Goal: Task Accomplishment & Management: Complete application form

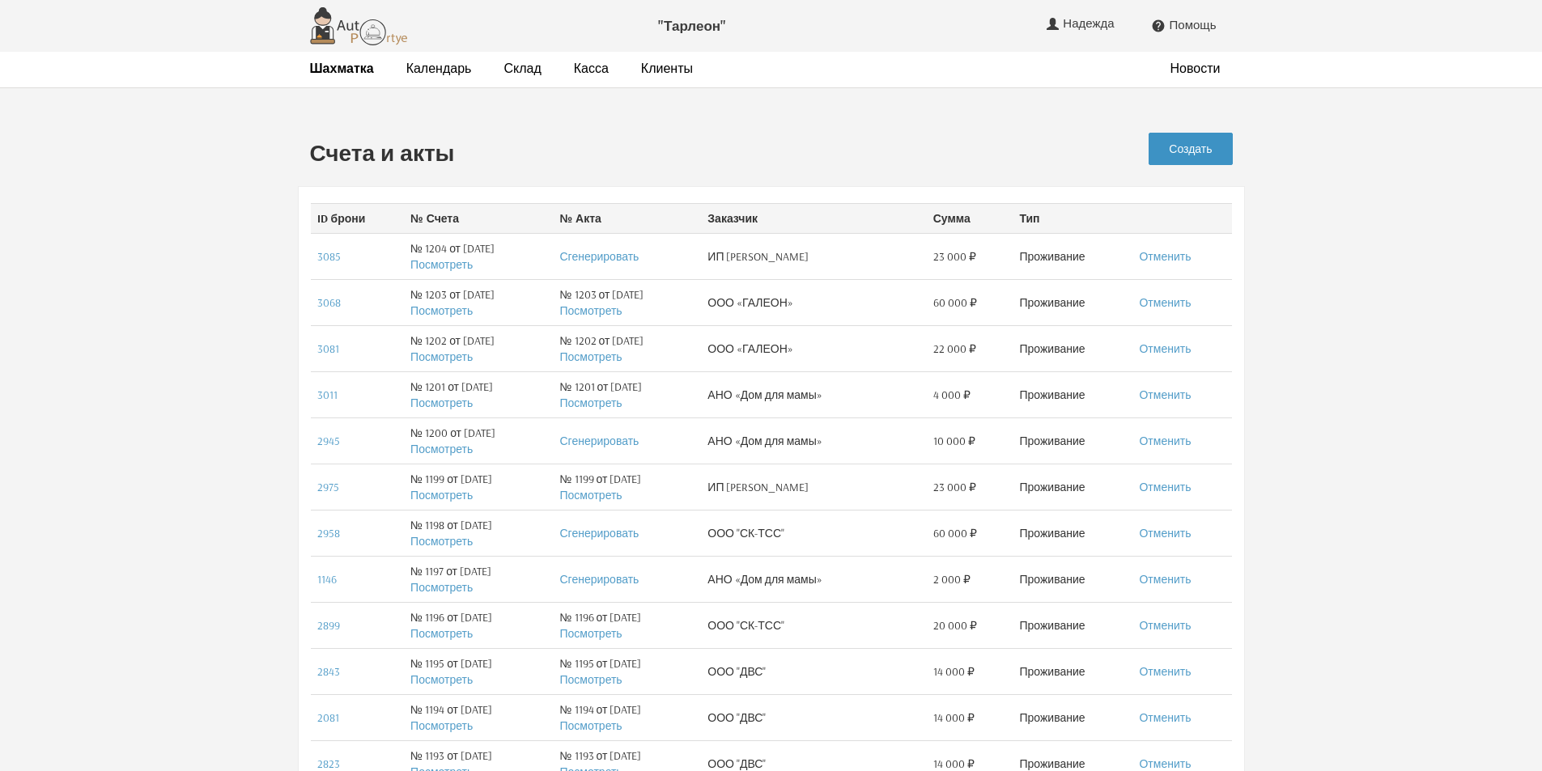
click at [1225, 151] on link "Создать" at bounding box center [1190, 149] width 83 height 32
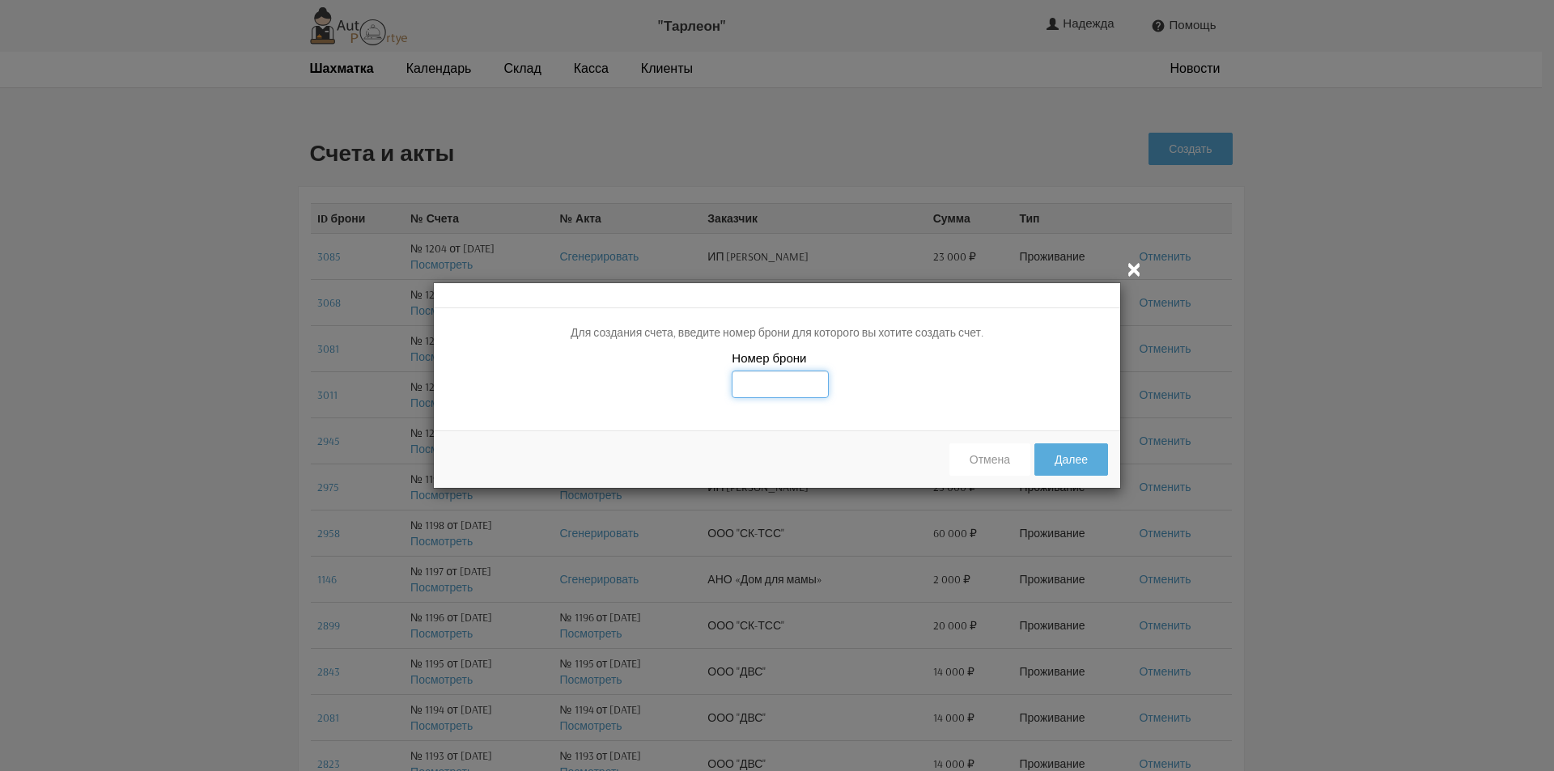
click at [745, 381] on input "text" at bounding box center [780, 385] width 97 height 28
type input "3067"
click at [920, 394] on div "Номер брони 3067" at bounding box center [777, 384] width 686 height 69
click at [1085, 470] on button "Далее" at bounding box center [1071, 460] width 74 height 32
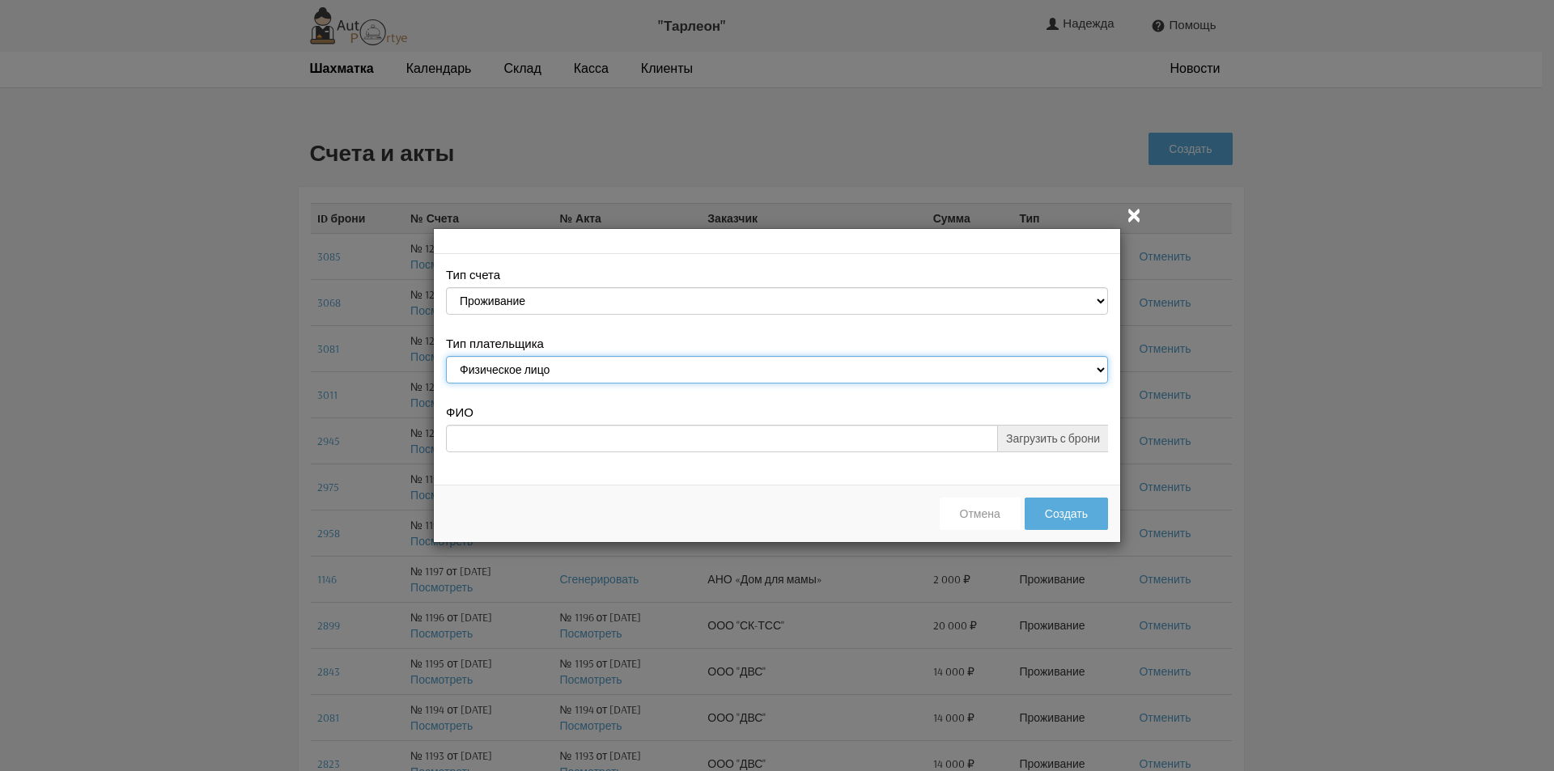
click at [1096, 368] on select "Физическое лицо Юридическое лицо" at bounding box center [777, 370] width 662 height 28
select select "legal_entity"
click at [446, 359] on select "Физическое лицо Юридическое лицо" at bounding box center [777, 370] width 662 height 28
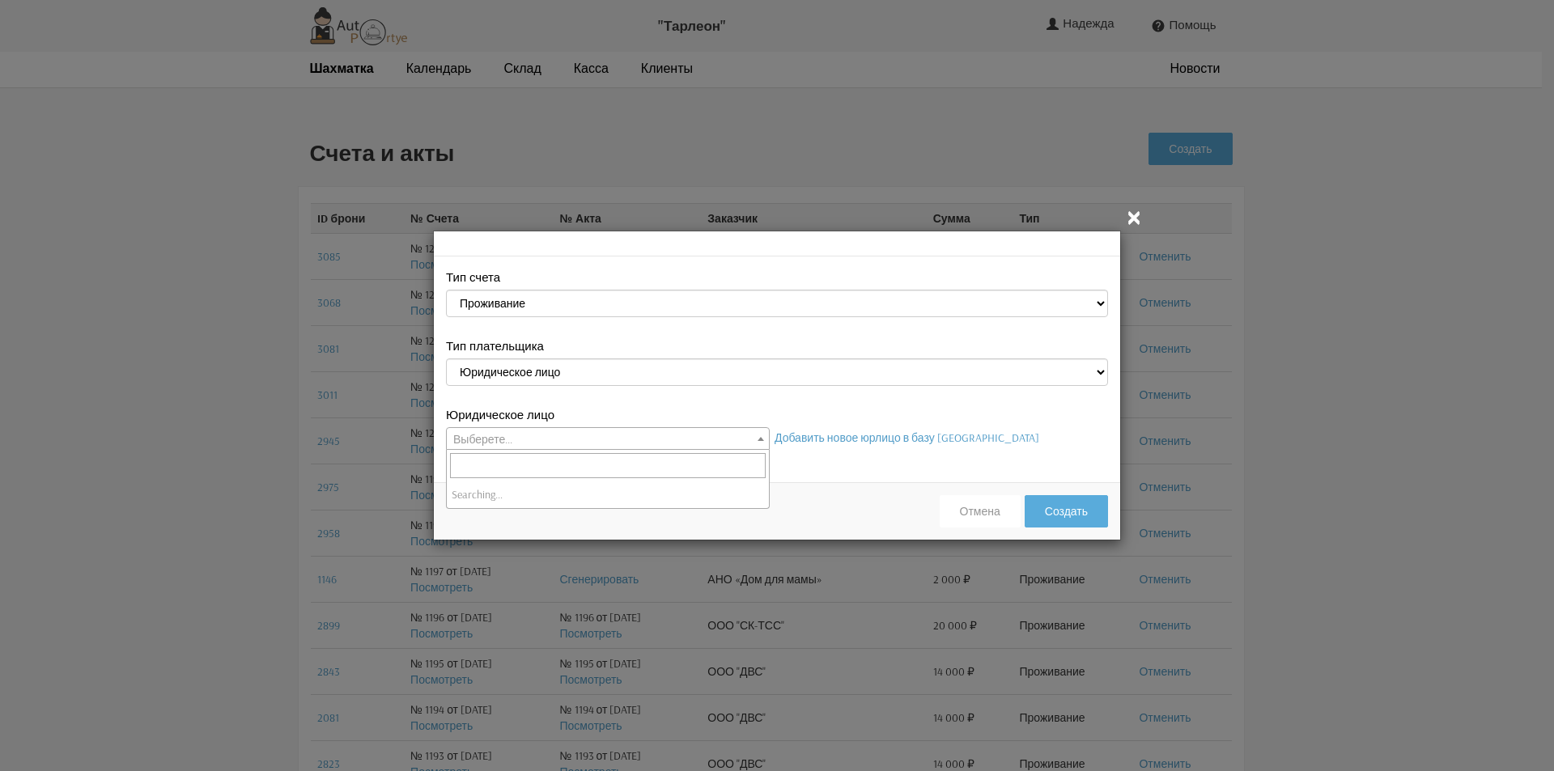
click at [749, 437] on span "Выберете..." at bounding box center [608, 439] width 322 height 23
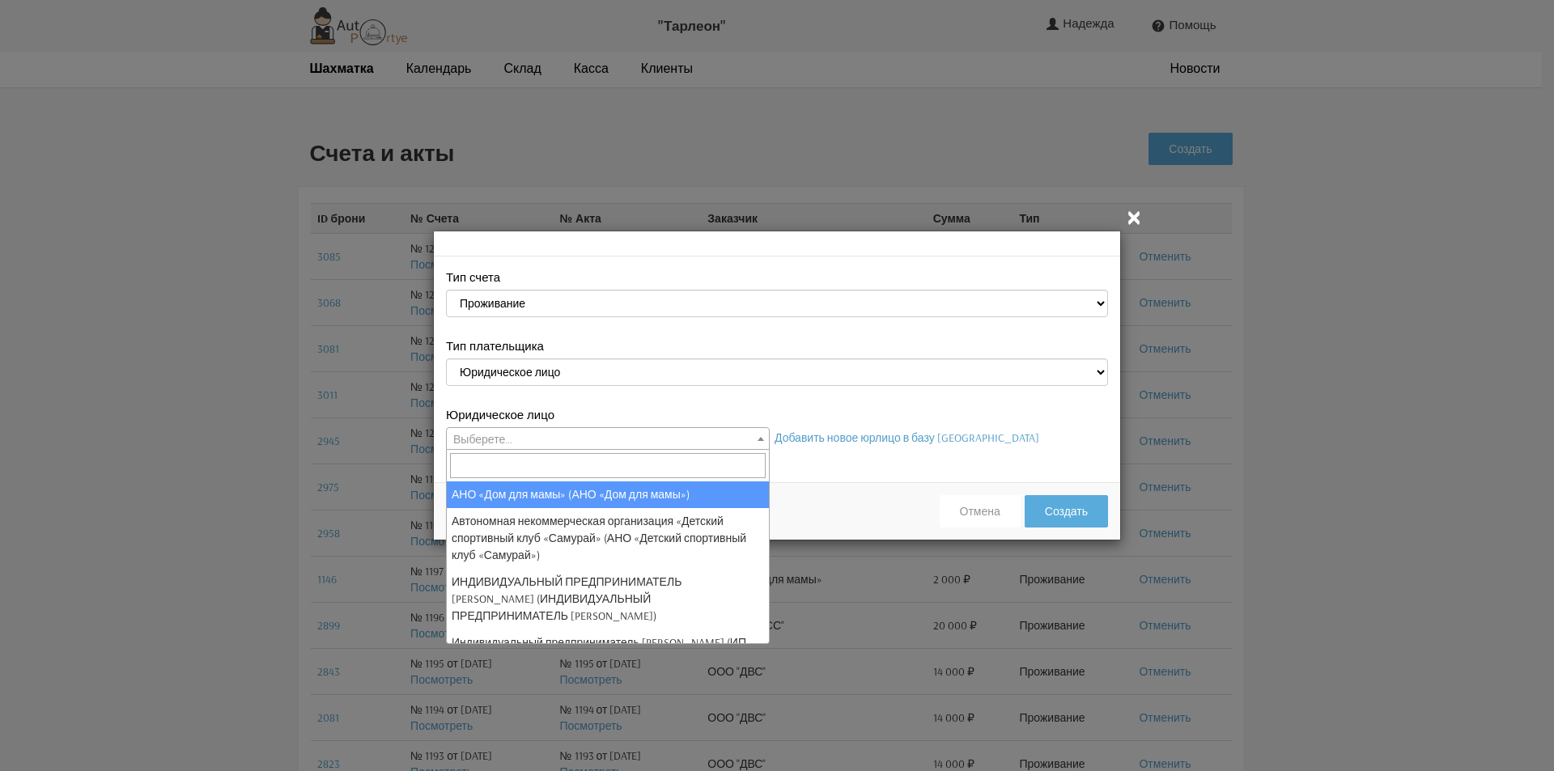
select select "26"
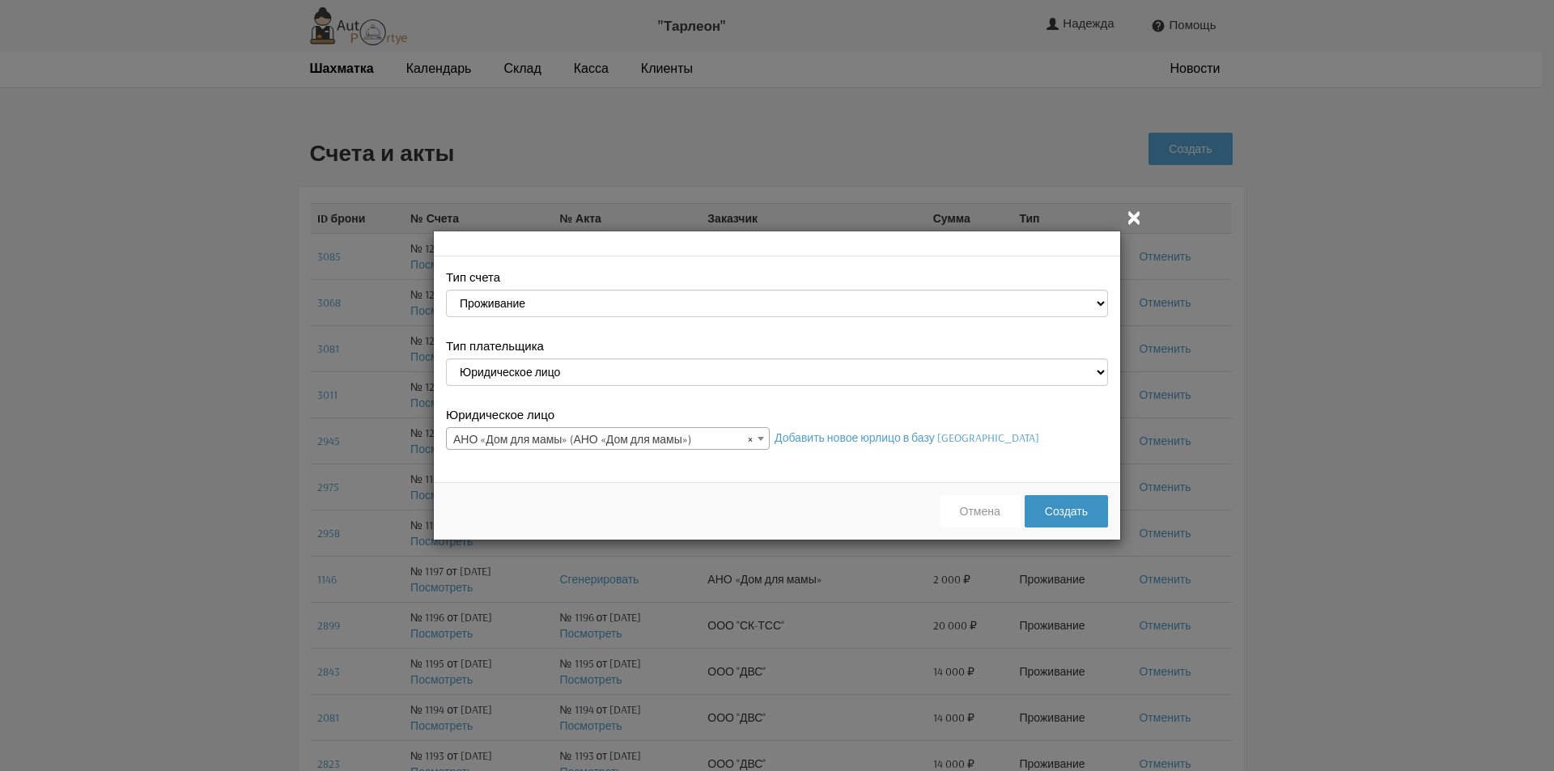
click at [1059, 516] on button "Создать" at bounding box center [1066, 511] width 83 height 32
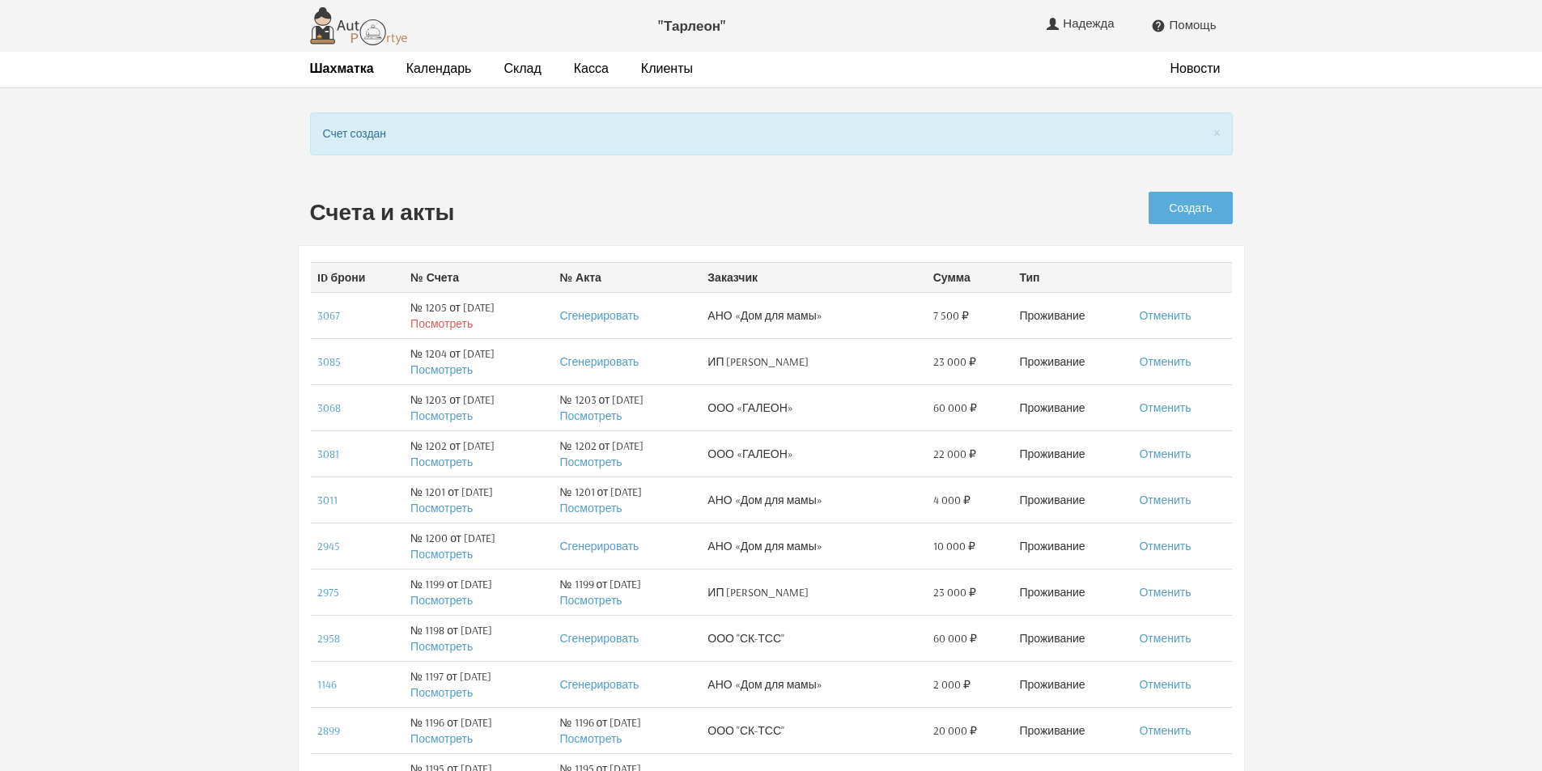
click at [431, 320] on link "Посмотреть" at bounding box center [441, 323] width 62 height 15
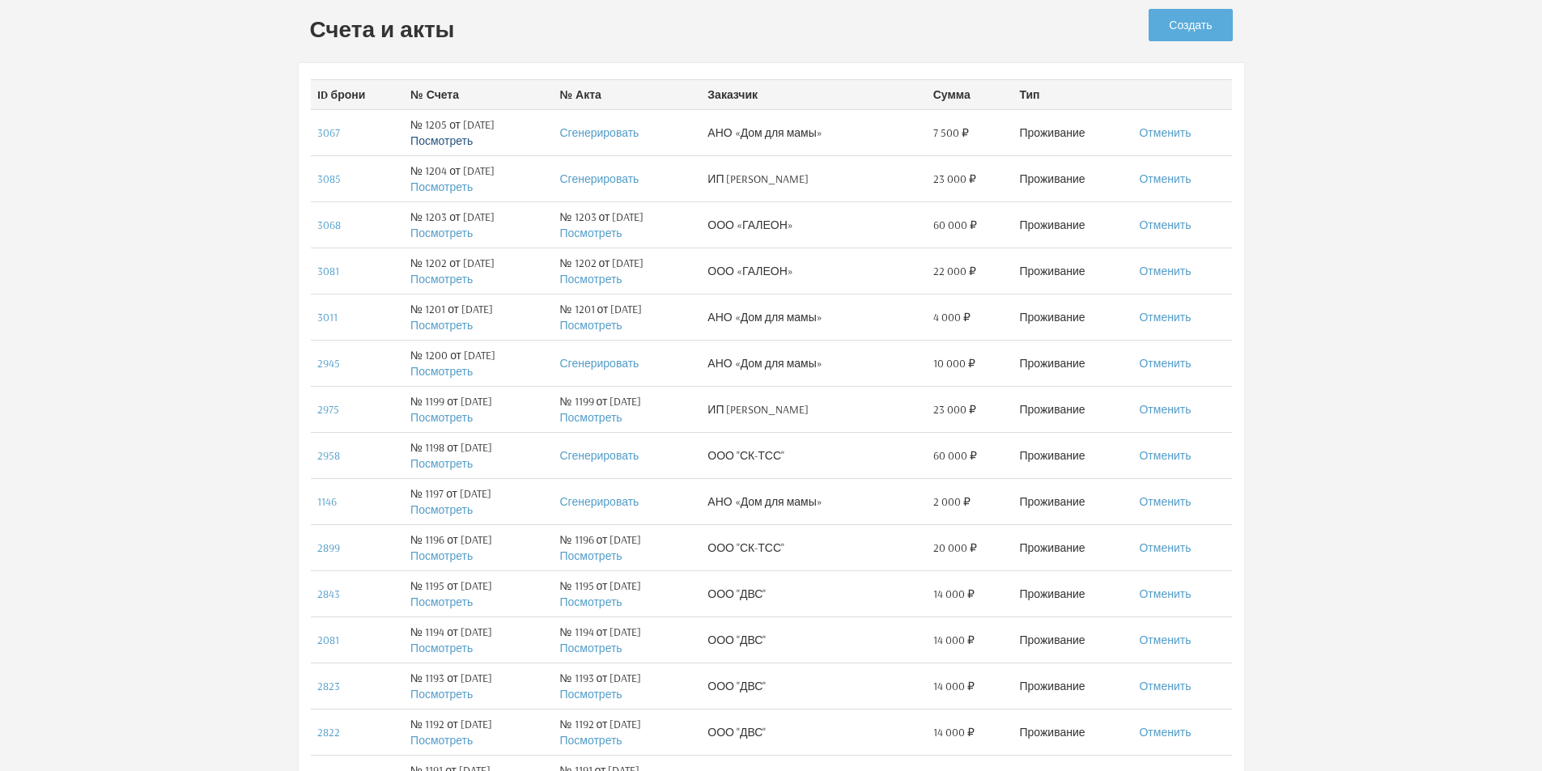
scroll to position [162, 0]
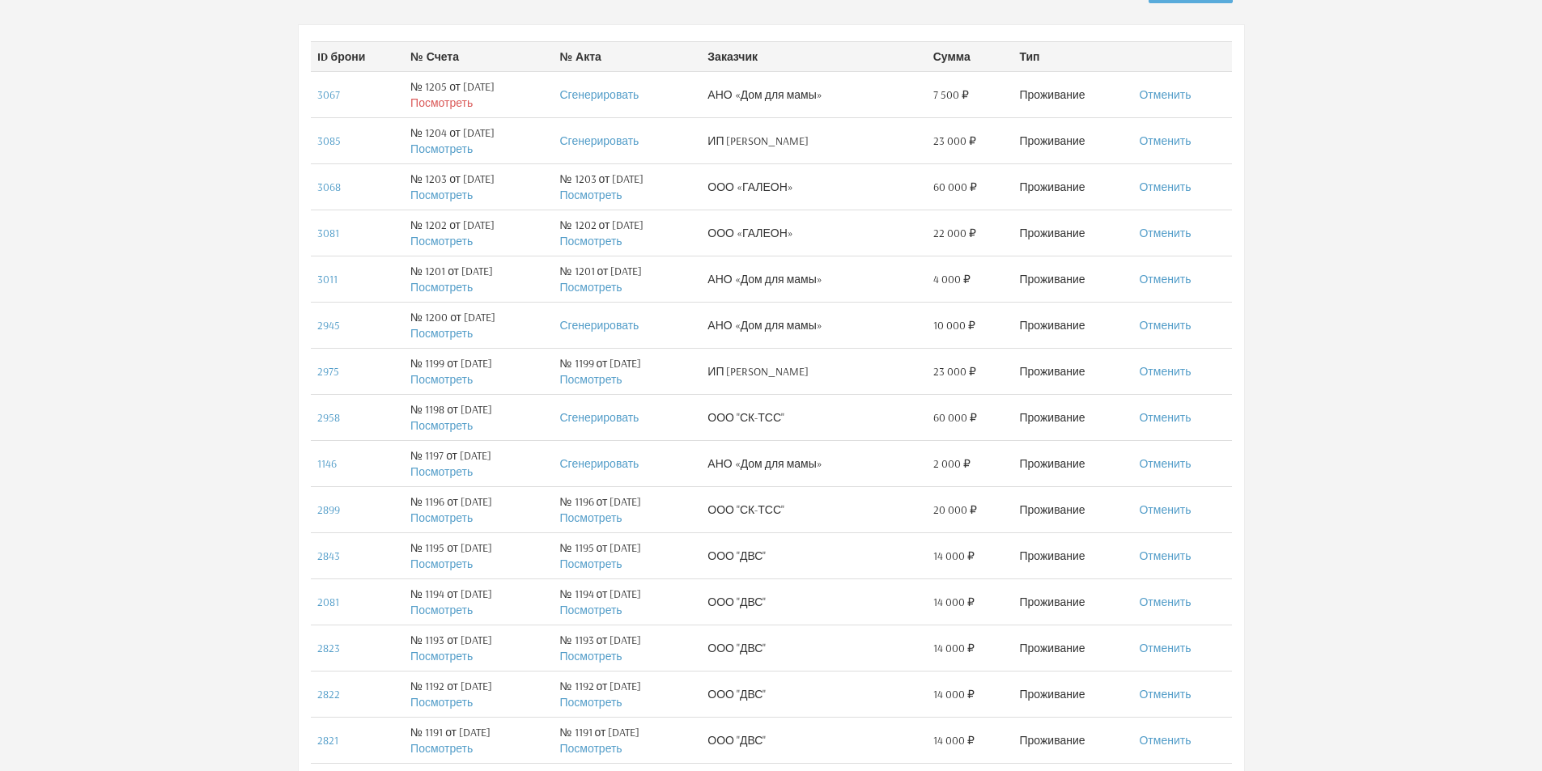
click at [423, 104] on link "Посмотреть" at bounding box center [441, 103] width 62 height 15
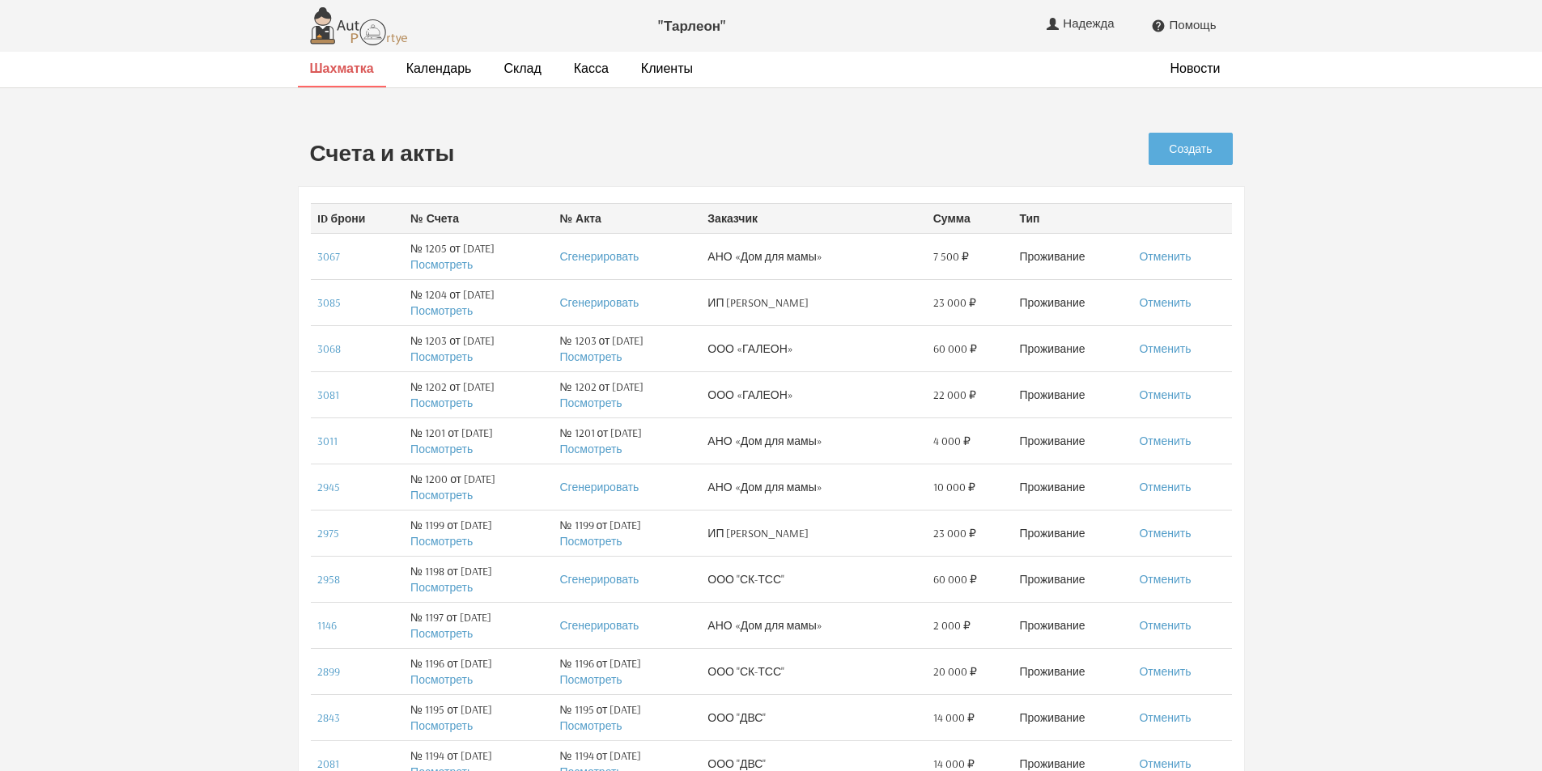
click at [337, 78] on li "Шахматка" at bounding box center [342, 70] width 88 height 36
click at [342, 65] on strong "Шахматка" at bounding box center [342, 68] width 64 height 16
